Goal: Task Accomplishment & Management: Use online tool/utility

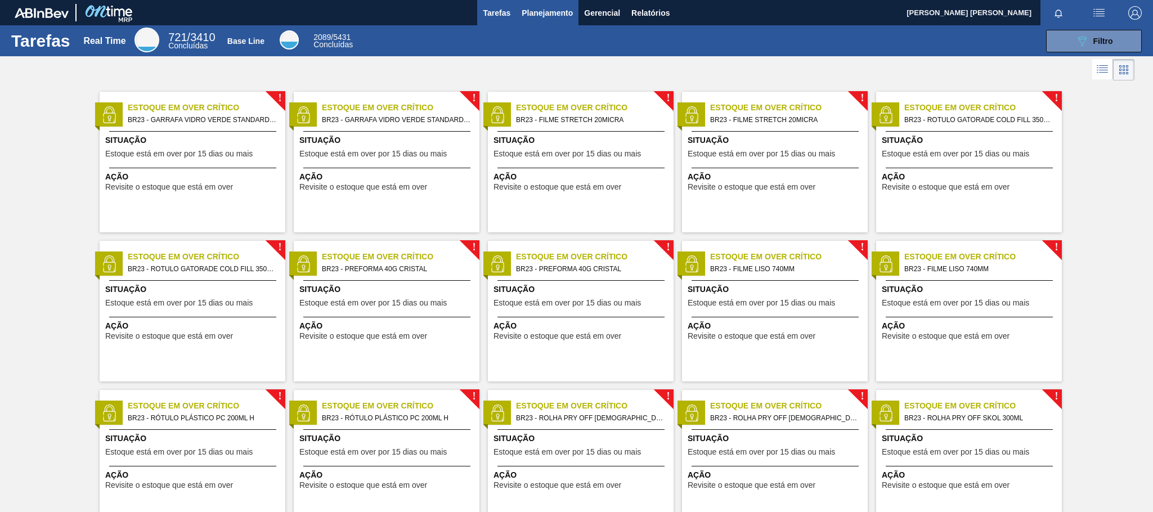
click at [566, 17] on span "Planejamento" at bounding box center [546, 12] width 51 height 13
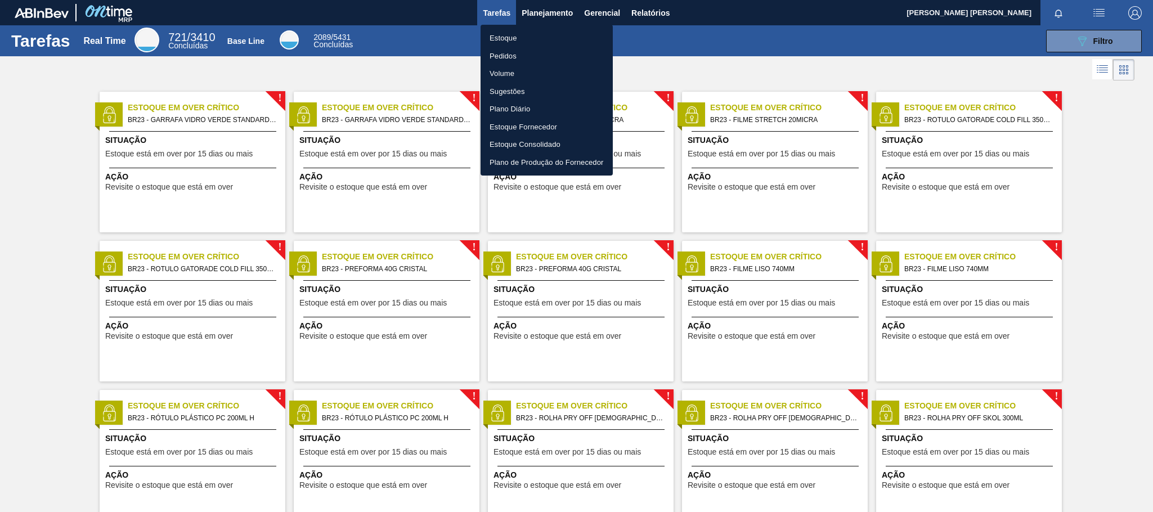
click at [515, 53] on li "Pedidos" at bounding box center [546, 56] width 132 height 18
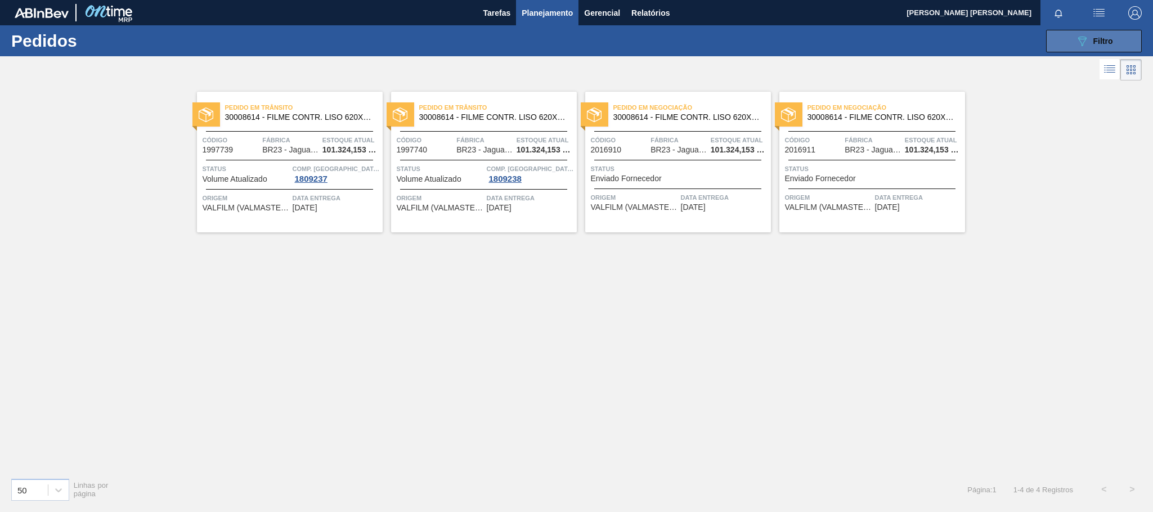
click at [1077, 41] on icon "089F7B8B-B2A5-4AFE-B5C0-19BA573D28AC" at bounding box center [1081, 40] width 13 height 13
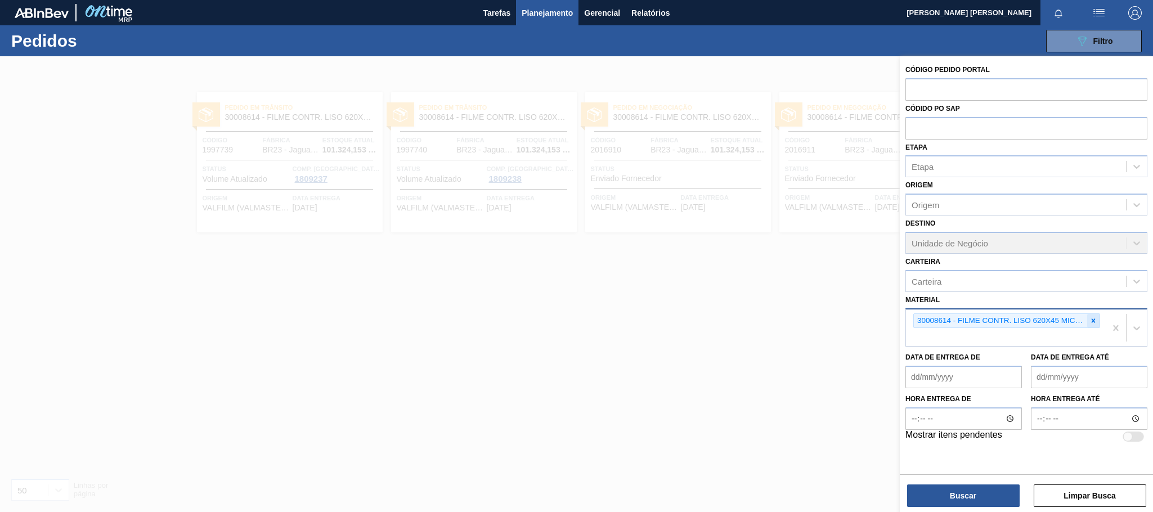
click at [1092, 321] on icon at bounding box center [1093, 320] width 4 height 4
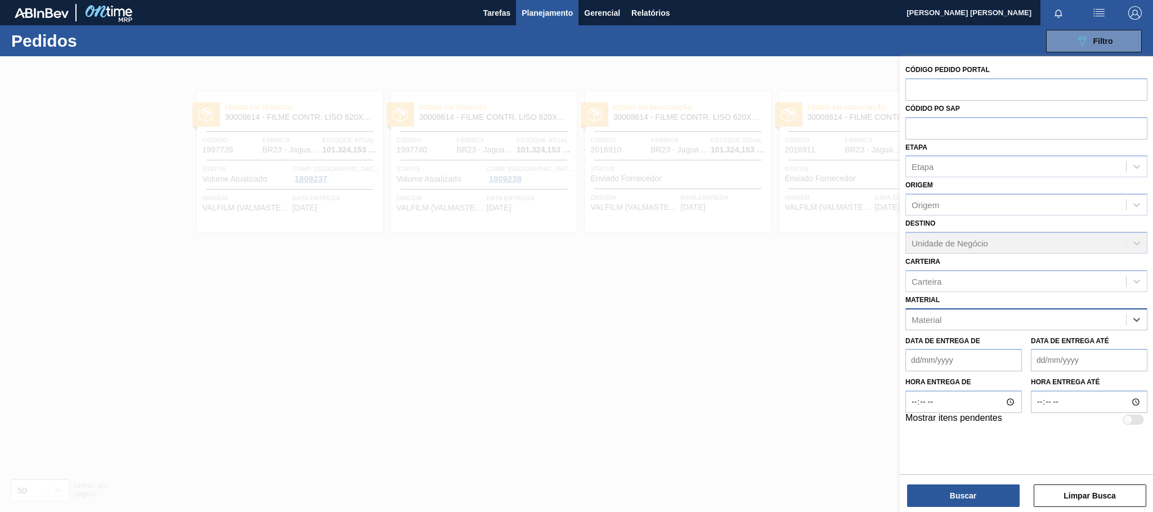
paste input "30034031"
type input "30034031"
click at [1089, 346] on div "30034031 - ROT PLAST 1 5L H LIPTON PESSEGO NF24" at bounding box center [1026, 347] width 242 height 21
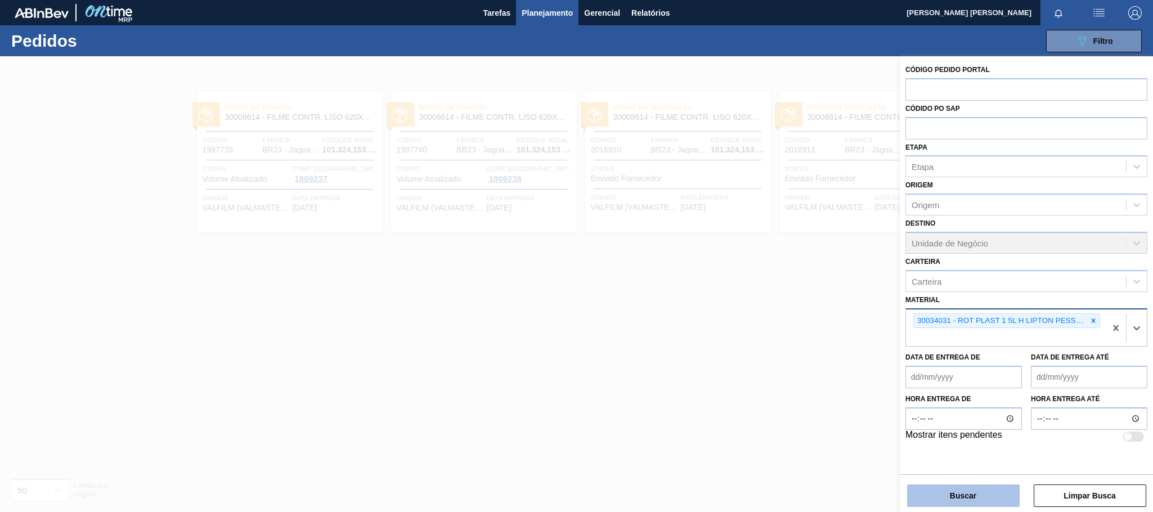
click at [964, 496] on button "Buscar" at bounding box center [963, 495] width 112 height 22
